Goal: Task Accomplishment & Management: Complete application form

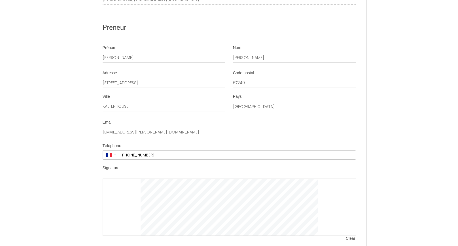
scroll to position [2140, 0]
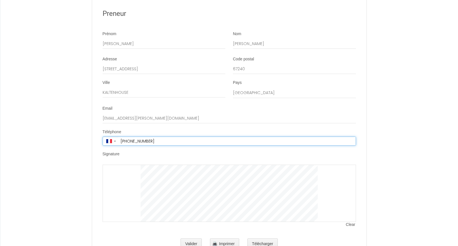
click at [158, 137] on input "[PHONE_NUMBER]" at bounding box center [237, 141] width 237 height 9
drag, startPoint x: 159, startPoint y: 118, endPoint x: 130, endPoint y: 117, distance: 28.9
click at [130, 137] on input "[PHONE_NUMBER]" at bounding box center [237, 141] width 237 height 9
type input "[PHONE_NUMBER]"
click at [191, 238] on button "Valider" at bounding box center [191, 243] width 21 height 11
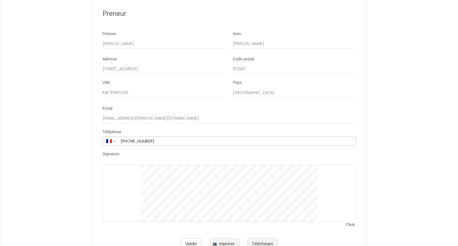
scroll to position [0, 0]
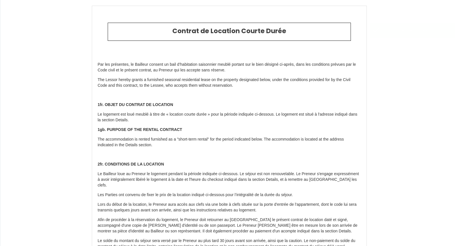
type input "58.8"
type input "320"
type input "3801"
type input "[STREET_ADDRESS]"
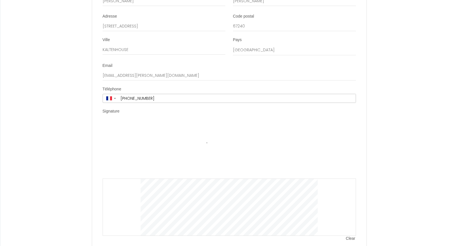
scroll to position [2197, 0]
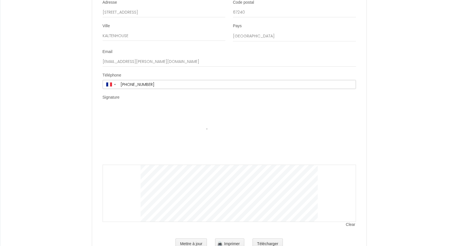
click at [175, 238] on button "Mettre à jour" at bounding box center [190, 243] width 31 height 11
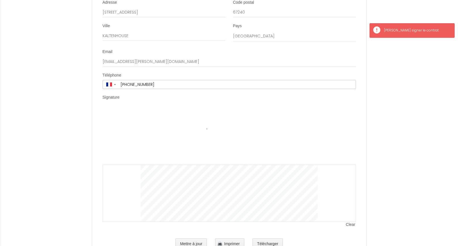
click at [146, 95] on div "Signature" at bounding box center [229, 99] width 253 height 8
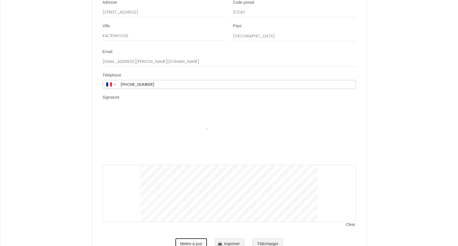
click at [190, 238] on button "Mettre à jour" at bounding box center [190, 243] width 31 height 11
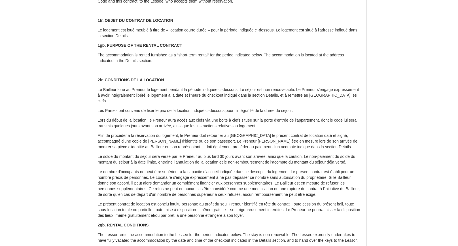
scroll to position [0, 0]
